Goal: Information Seeking & Learning: Find specific fact

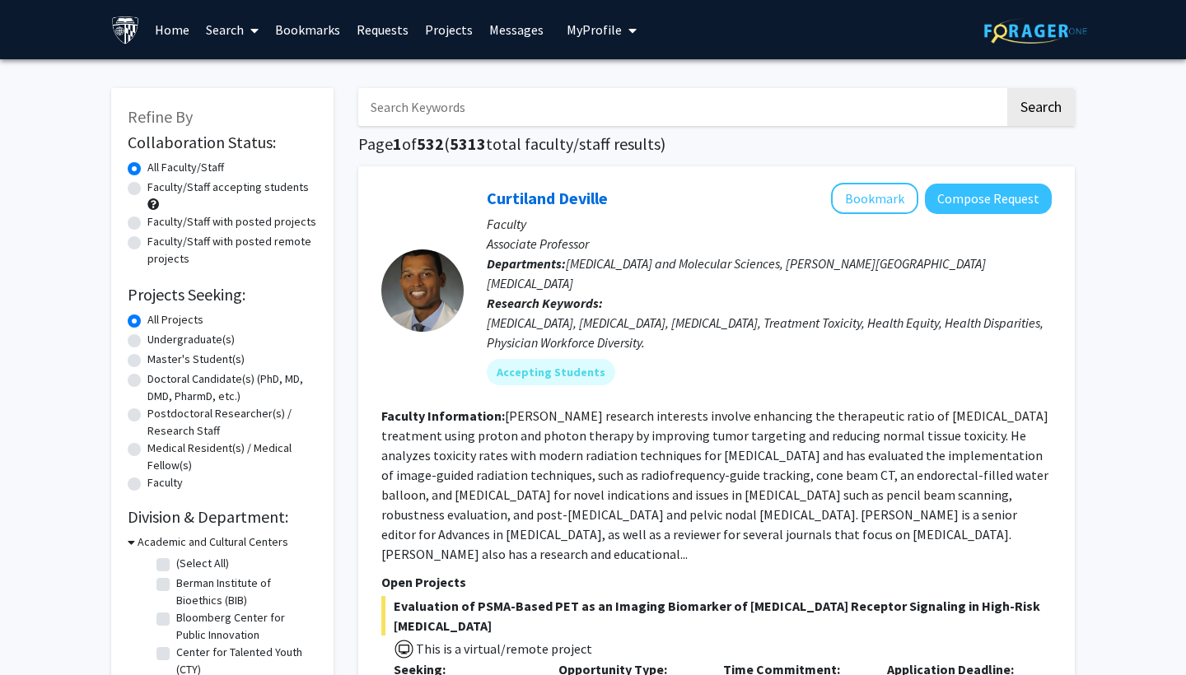
click at [476, 138] on span "5313" at bounding box center [468, 143] width 36 height 21
click at [457, 125] on input "Search Keywords" at bounding box center [681, 107] width 646 height 38
type input "[PERSON_NAME]"
click at [1040, 110] on button "Search" at bounding box center [1041, 107] width 68 height 38
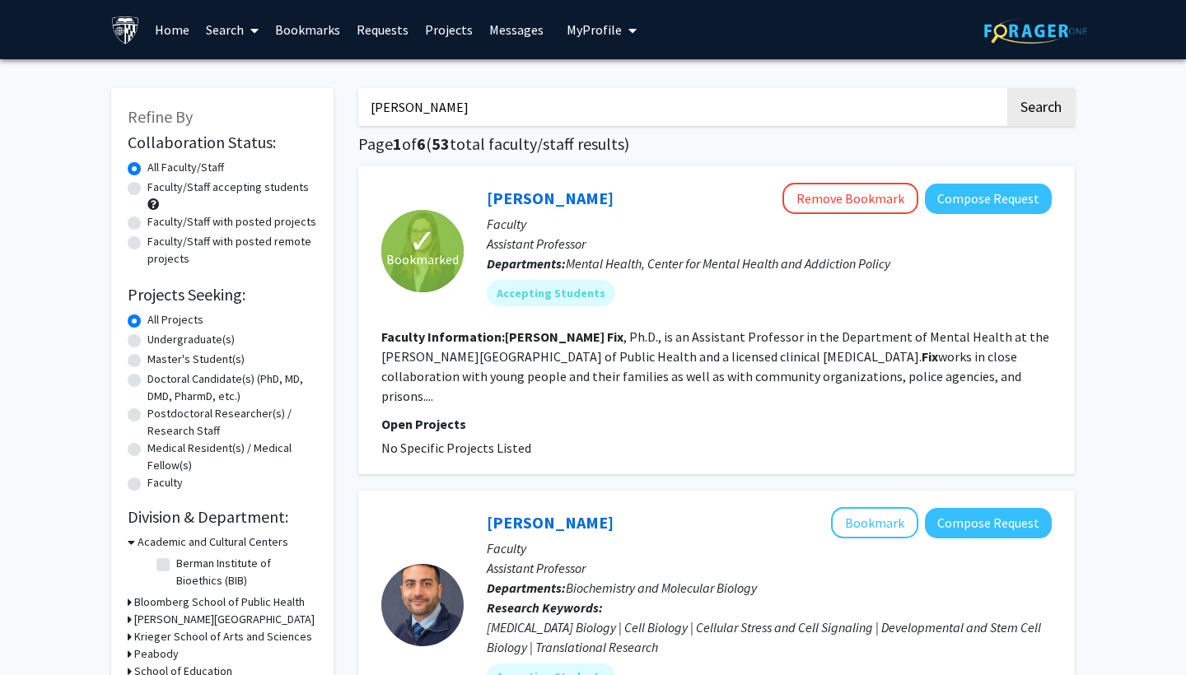
click at [651, 265] on span "Mental Health, Center for Mental Health and Addiction Policy" at bounding box center [728, 263] width 324 height 16
click at [652, 329] on section "Faculty Information: [PERSON_NAME] , Ph.D., is an Assistant Professor in the De…" at bounding box center [716, 366] width 670 height 79
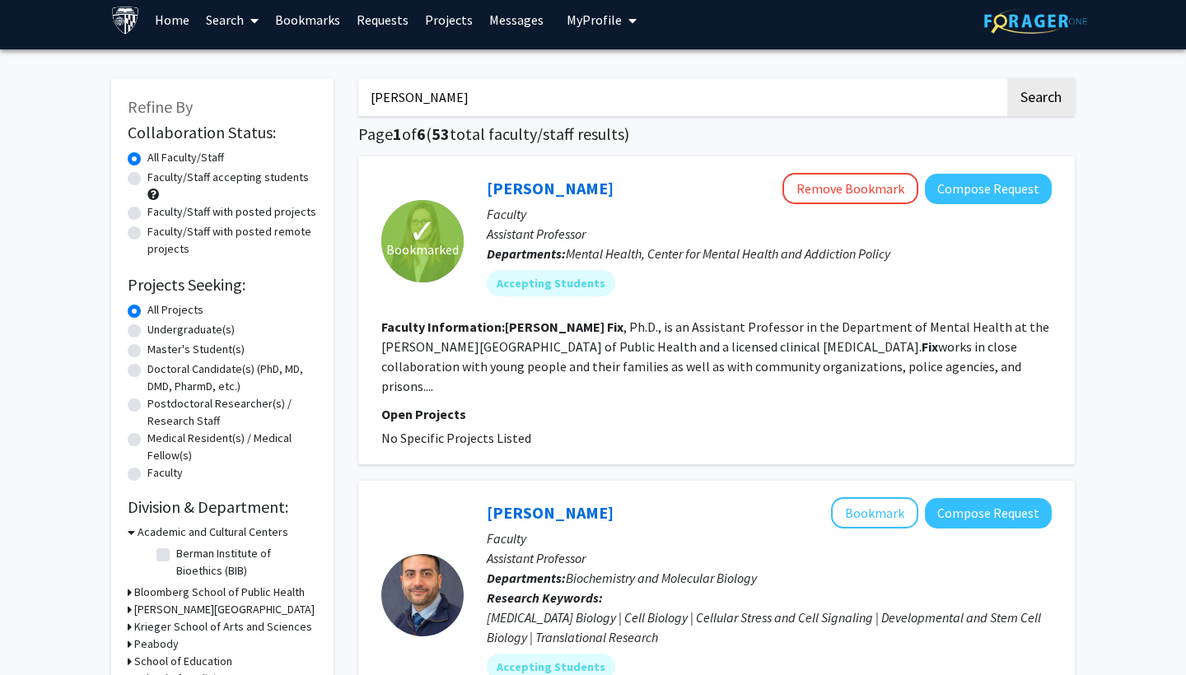
scroll to position [10, 0]
click at [426, 244] on span "Bookmarked" at bounding box center [422, 250] width 72 height 20
click at [514, 187] on link "[PERSON_NAME]" at bounding box center [550, 188] width 127 height 21
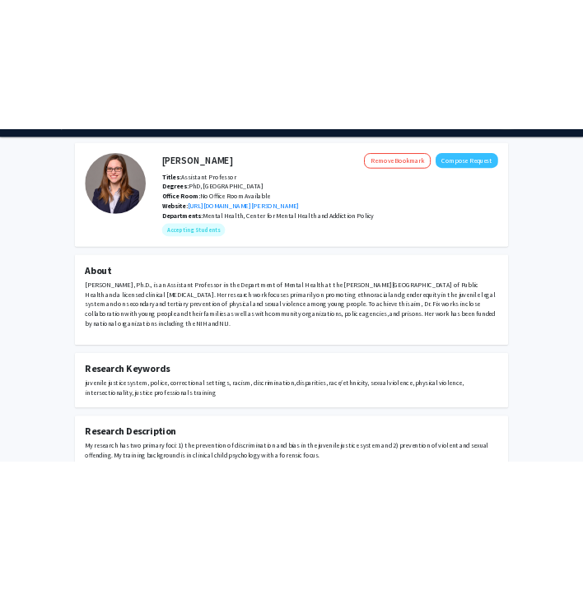
scroll to position [40, 0]
